Goal: Task Accomplishment & Management: Manage account settings

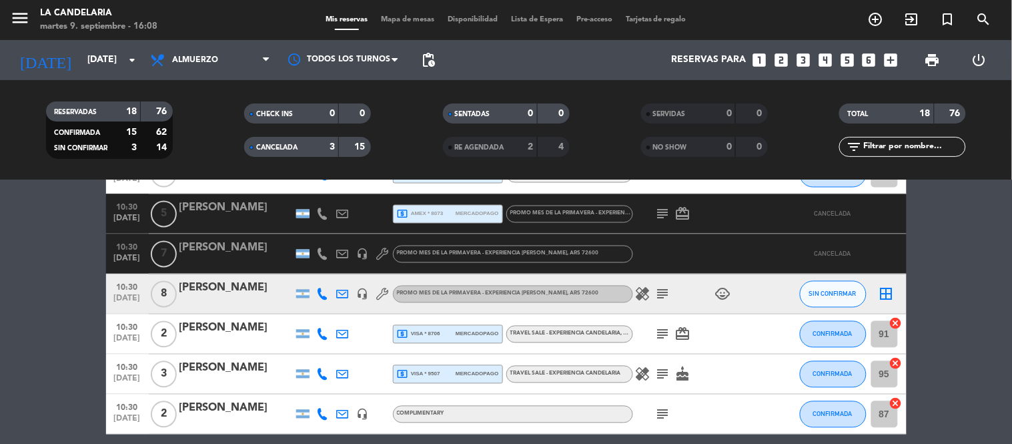
scroll to position [631, 0]
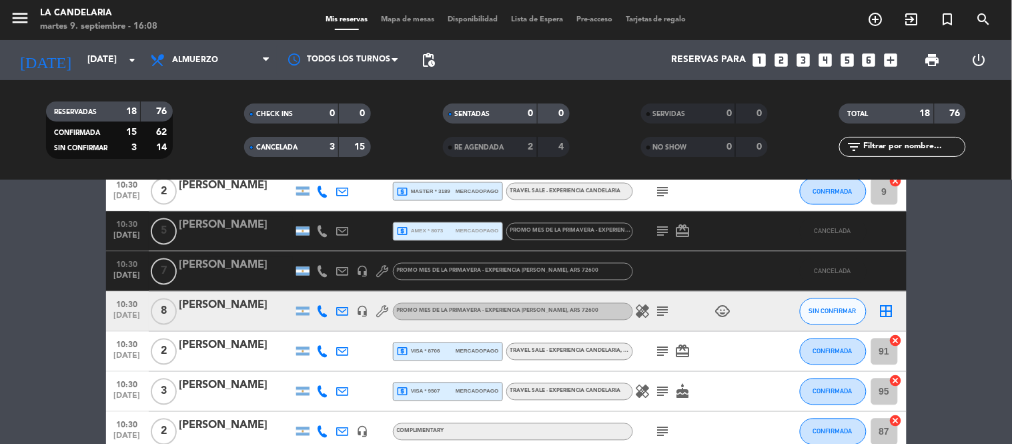
click at [252, 224] on div "[PERSON_NAME]" at bounding box center [236, 225] width 113 height 17
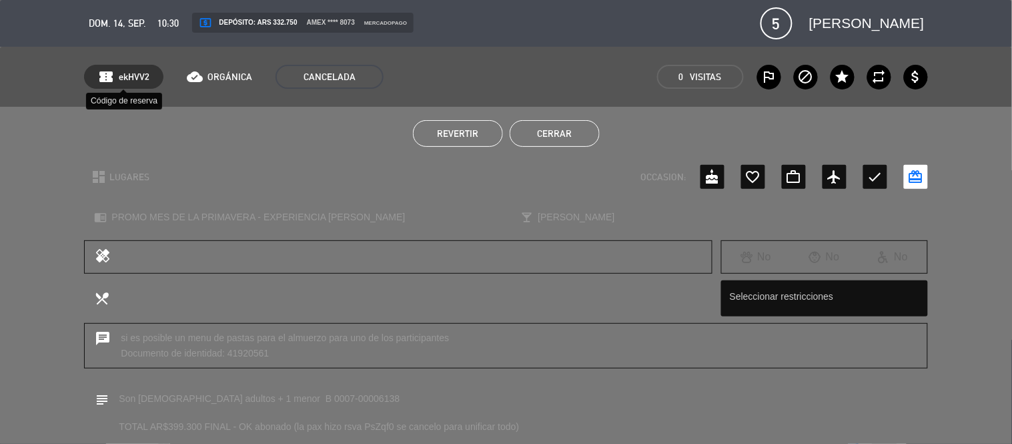
click at [129, 69] on span "ekHVV2" at bounding box center [134, 76] width 31 height 15
copy span "ekHVV2"
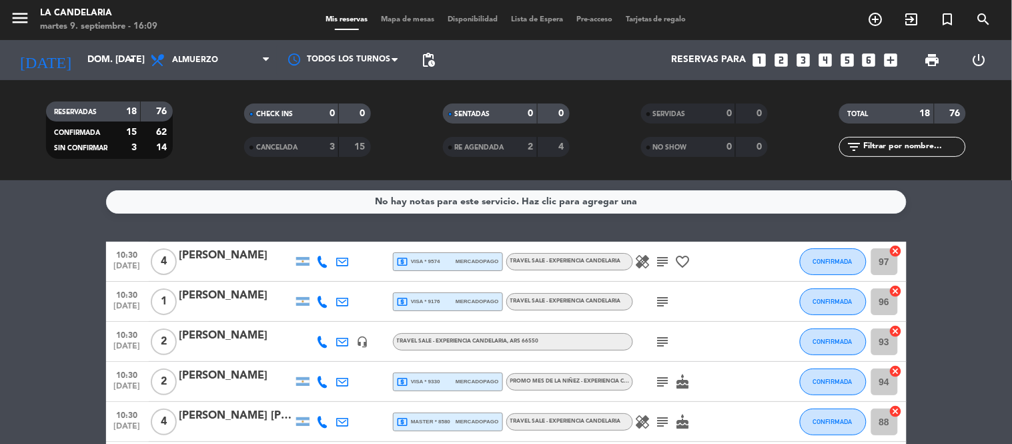
scroll to position [504, 0]
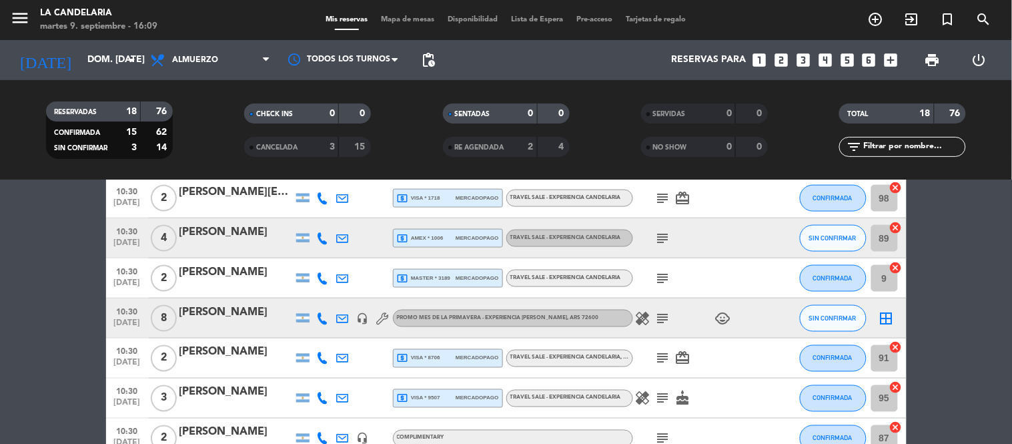
click at [296, 144] on span "CANCELADA" at bounding box center [276, 147] width 41 height 7
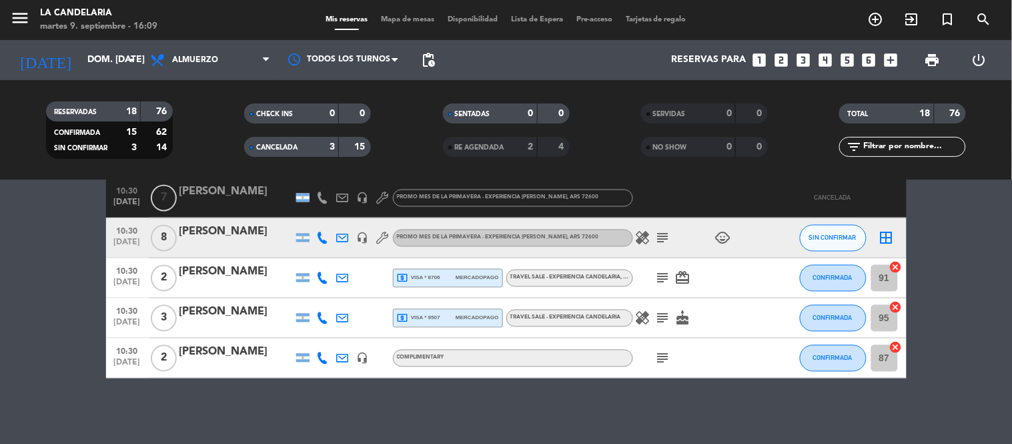
scroll to position [705, 0]
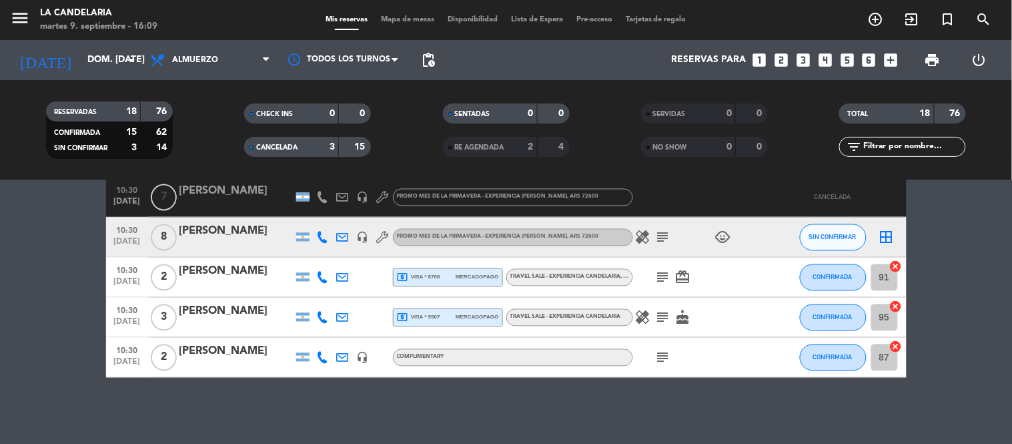
click at [264, 229] on div "[PERSON_NAME]" at bounding box center [236, 231] width 113 height 17
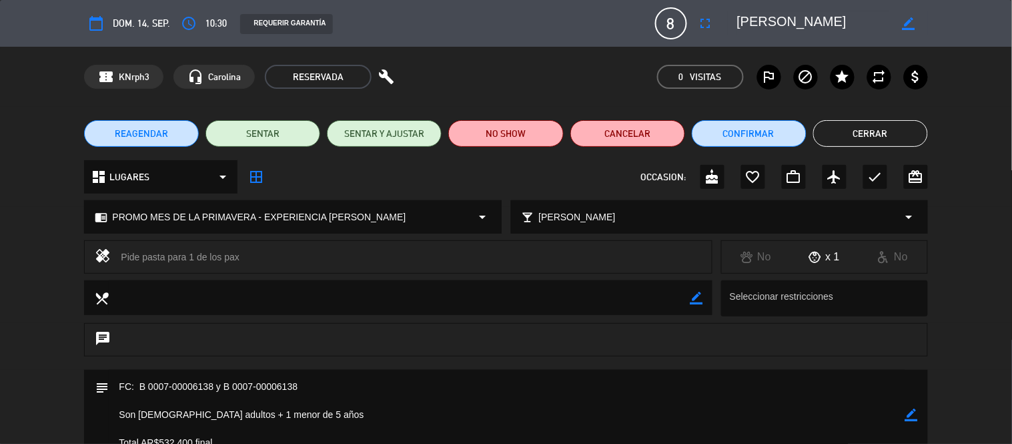
click at [139, 63] on div "confirmation_number KNrph3 headset_mic Carolina RESERVADA build 0 Visitas outli…" at bounding box center [506, 77] width 1012 height 60
click at [131, 73] on span "KNrph3" at bounding box center [134, 76] width 31 height 15
copy span "KNrph3"
drag, startPoint x: 841, startPoint y: 15, endPoint x: 753, endPoint y: 23, distance: 88.5
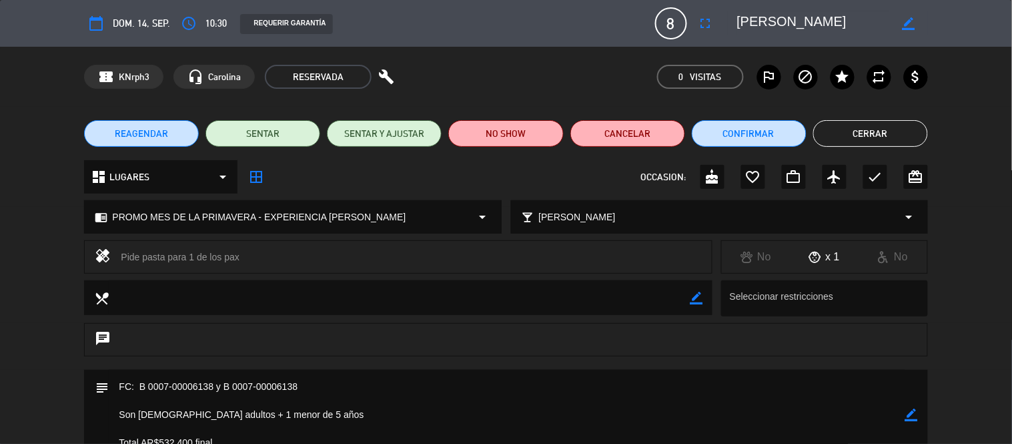
click at [753, 23] on textarea at bounding box center [813, 23] width 153 height 24
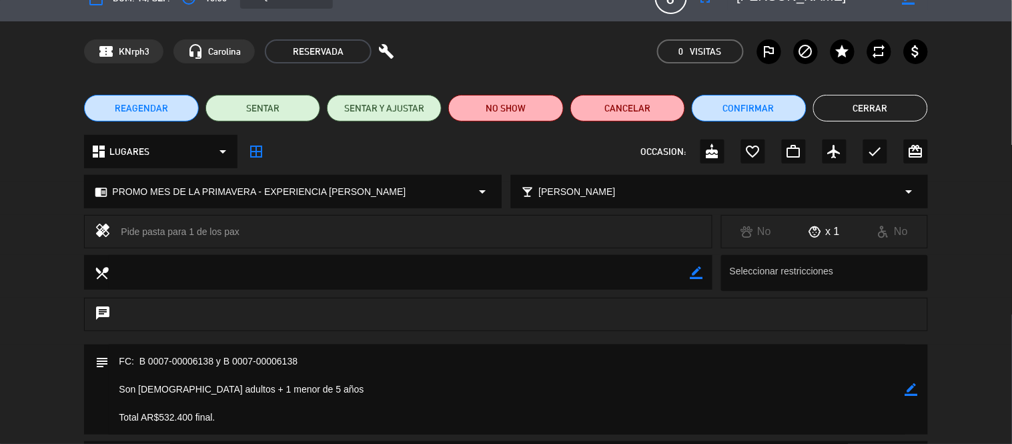
scroll to position [0, 0]
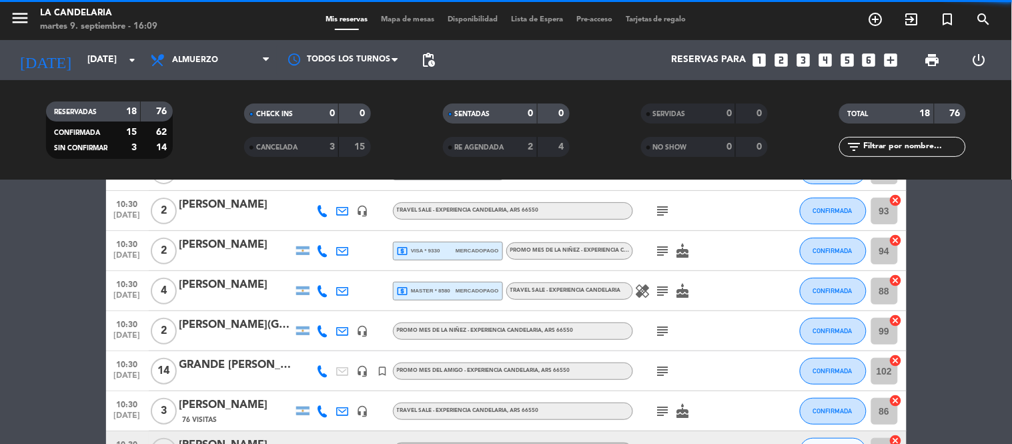
scroll to position [370, 0]
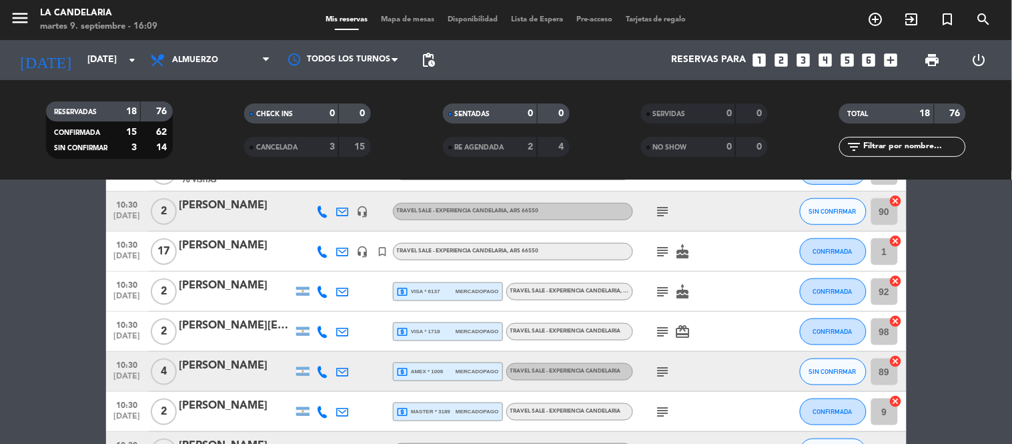
click at [312, 142] on div "3" at bounding box center [322, 146] width 27 height 15
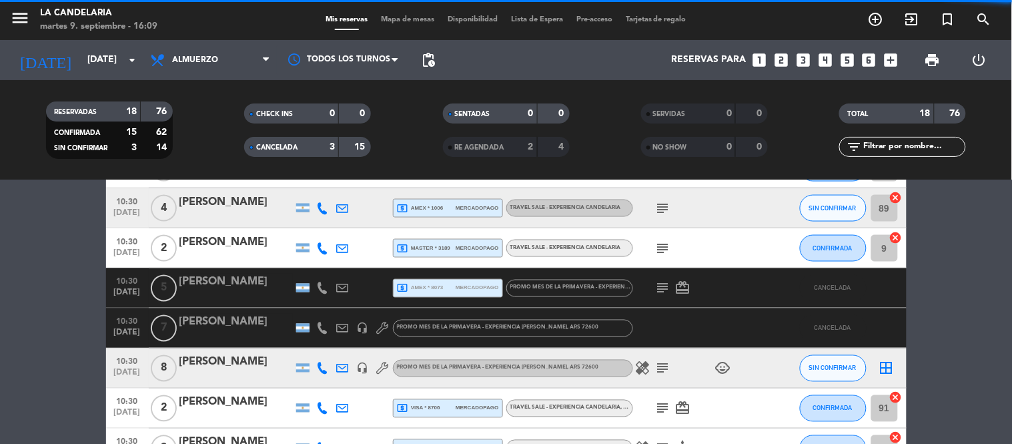
scroll to position [593, 0]
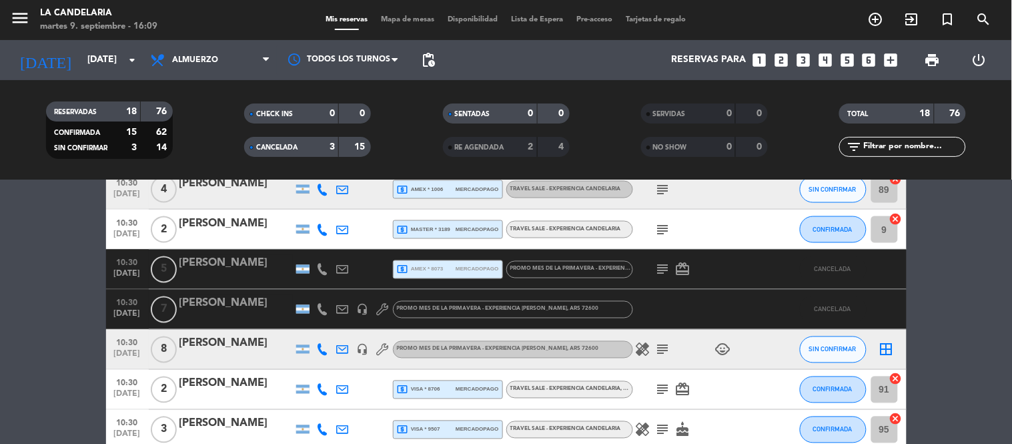
click at [228, 267] on div "[PERSON_NAME]" at bounding box center [236, 263] width 113 height 17
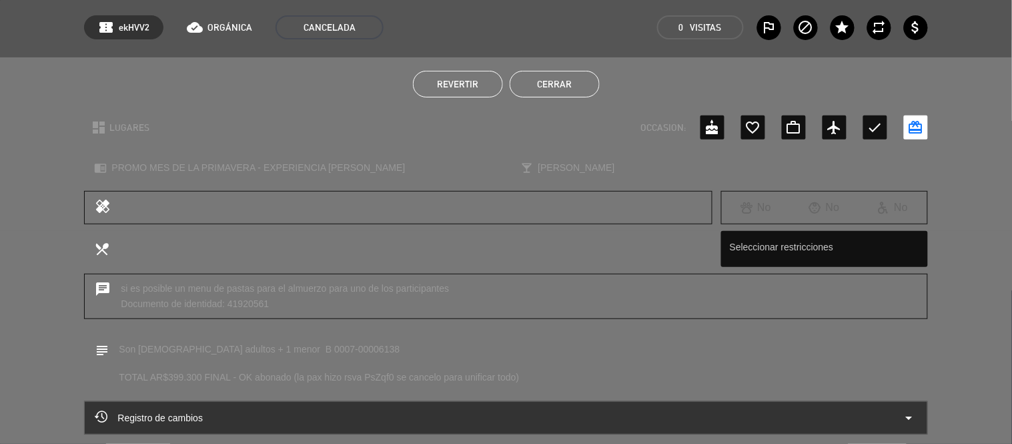
scroll to position [74, 0]
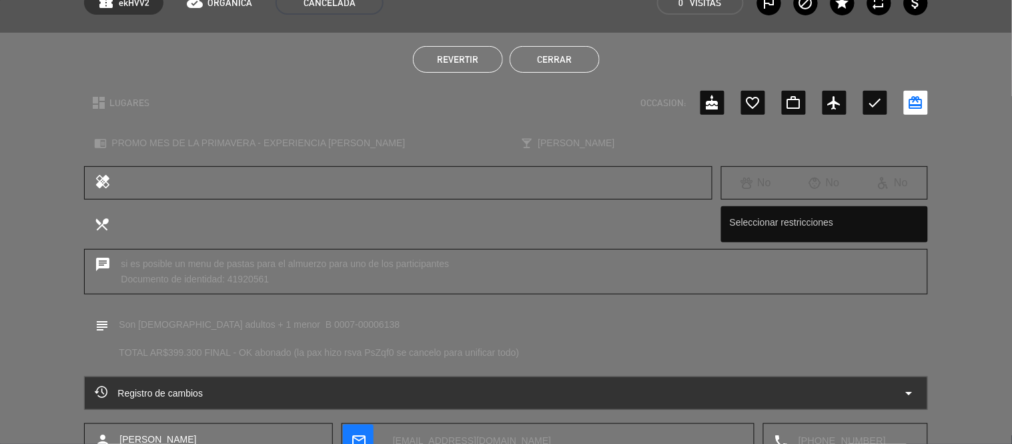
click at [234, 272] on div "chat si es posible un menu de pastas para el almuerzo para uno de los participa…" at bounding box center [506, 271] width 844 height 45
click at [236, 276] on div "chat si es posible un menu de pastas para el almuerzo para uno de los participa…" at bounding box center [506, 271] width 844 height 45
copy div "41920561"
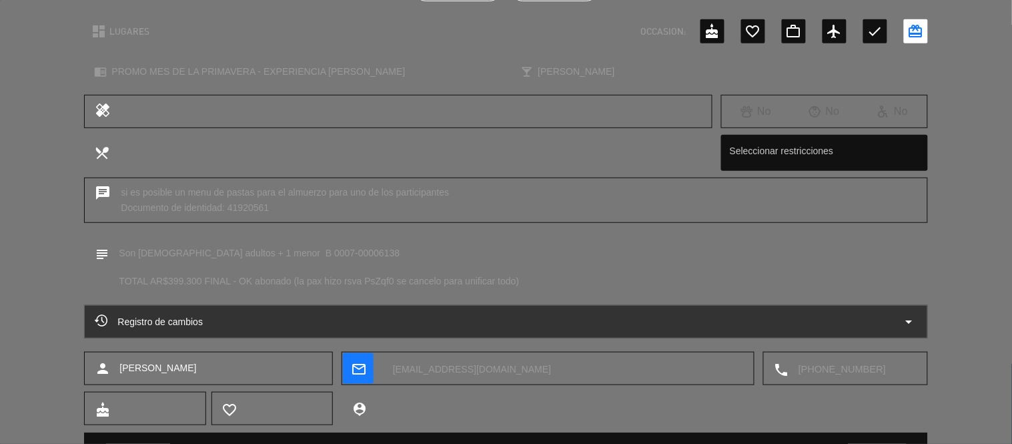
scroll to position [208, 0]
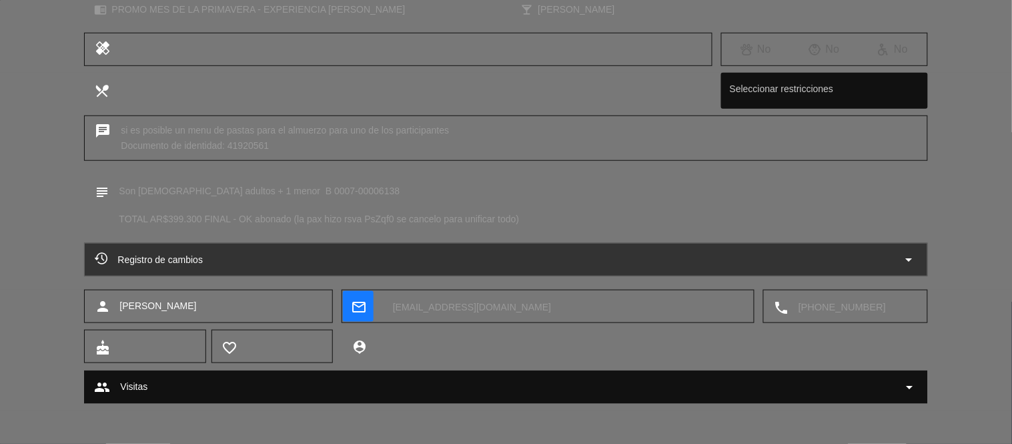
click at [835, 297] on textarea at bounding box center [853, 306] width 129 height 33
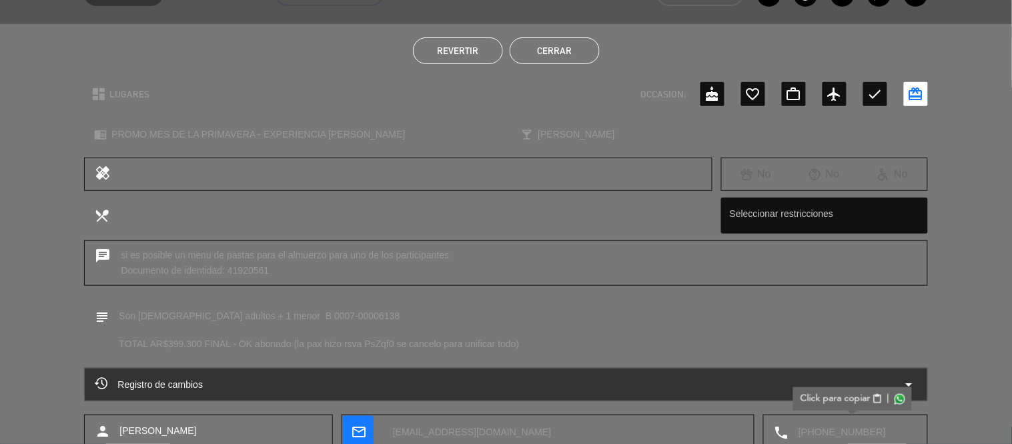
scroll to position [0, 0]
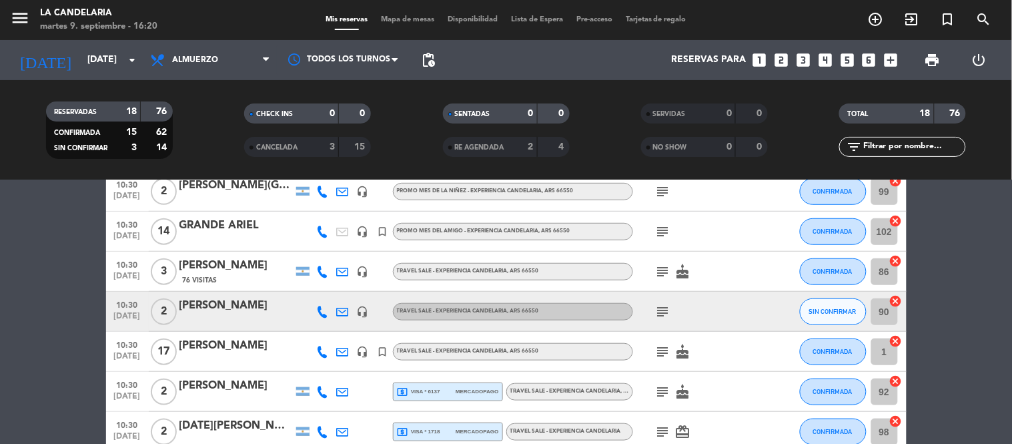
scroll to position [296, 0]
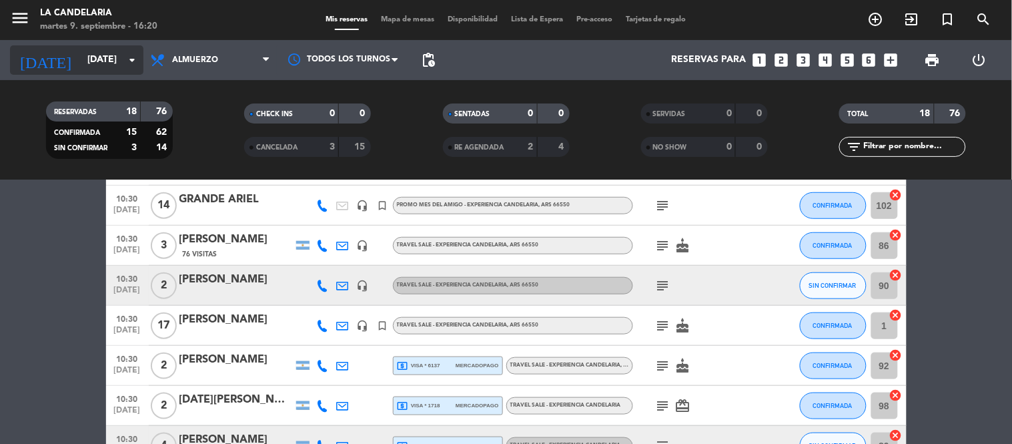
click at [122, 60] on input "[DATE]" at bounding box center [144, 60] width 127 height 24
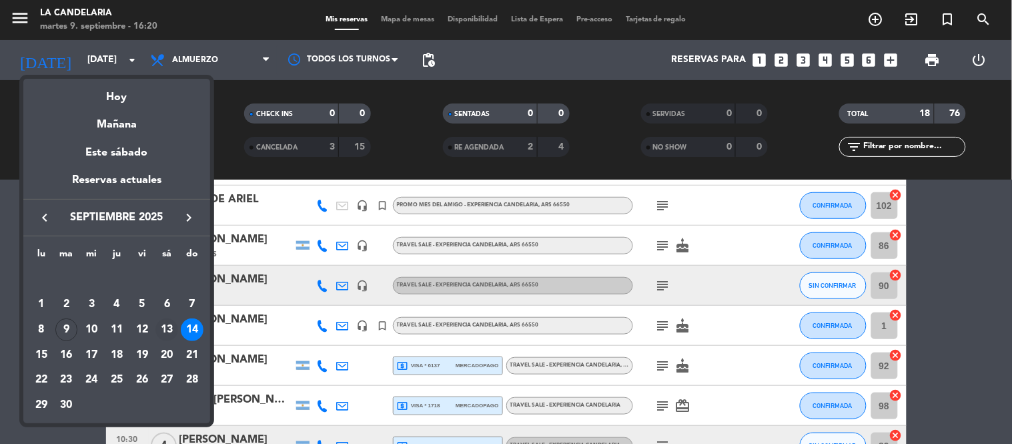
click at [168, 330] on div "13" at bounding box center [166, 329] width 23 height 23
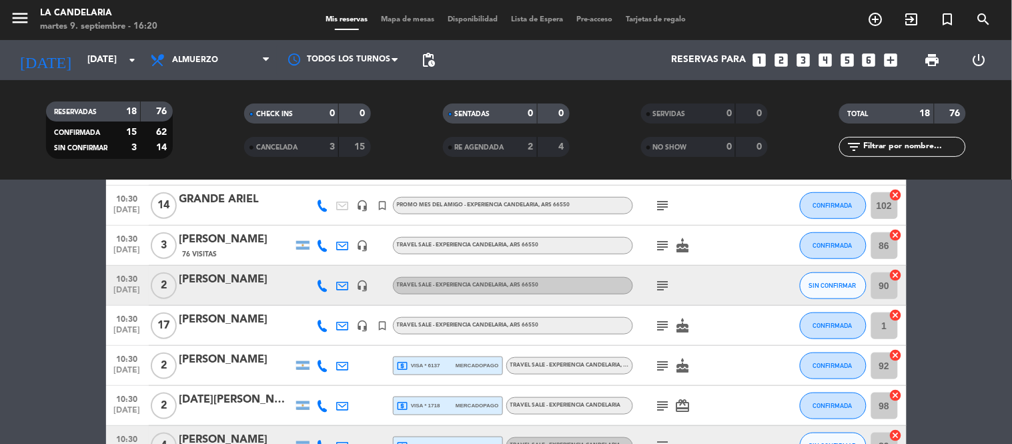
type input "[DATE]"
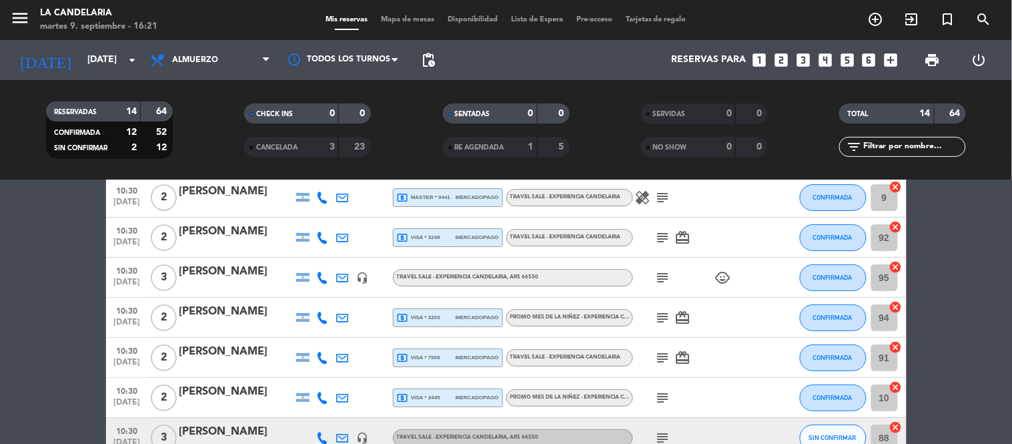
scroll to position [0, 0]
